Goal: Task Accomplishment & Management: Manage account settings

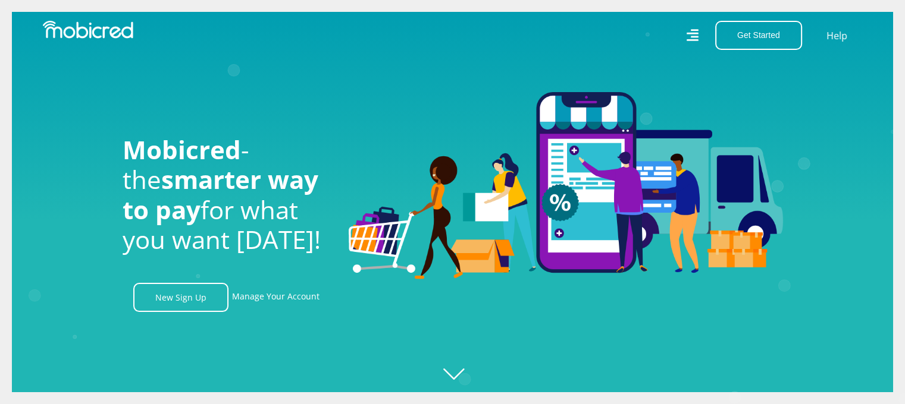
scroll to position [0, 2712]
click at [293, 303] on link "Manage Your Account" at bounding box center [275, 297] width 87 height 29
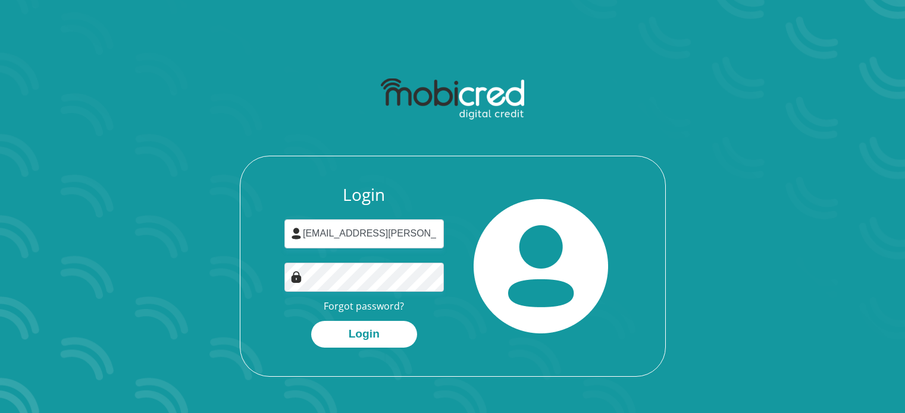
click at [348, 233] on input "[EMAIL_ADDRESS][PERSON_NAME][DOMAIN_NAME]" at bounding box center [363, 233] width 159 height 29
click at [356, 335] on button "Login" at bounding box center [364, 334] width 106 height 27
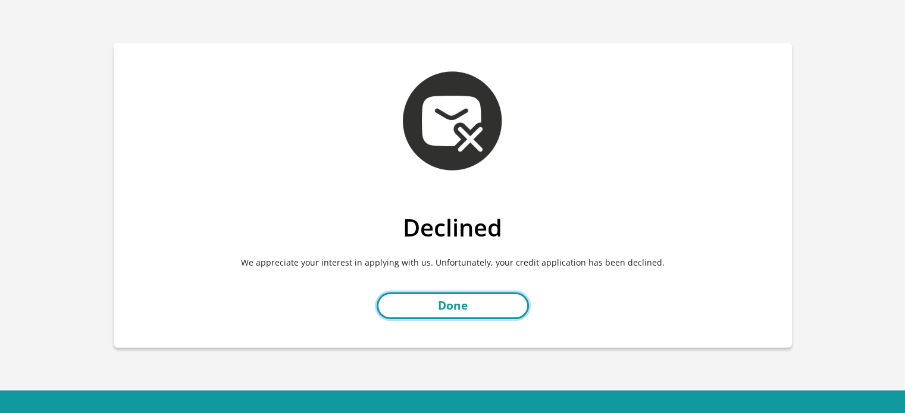
click at [413, 306] on link "Done" at bounding box center [453, 306] width 152 height 27
